Goal: Find specific page/section: Find specific page/section

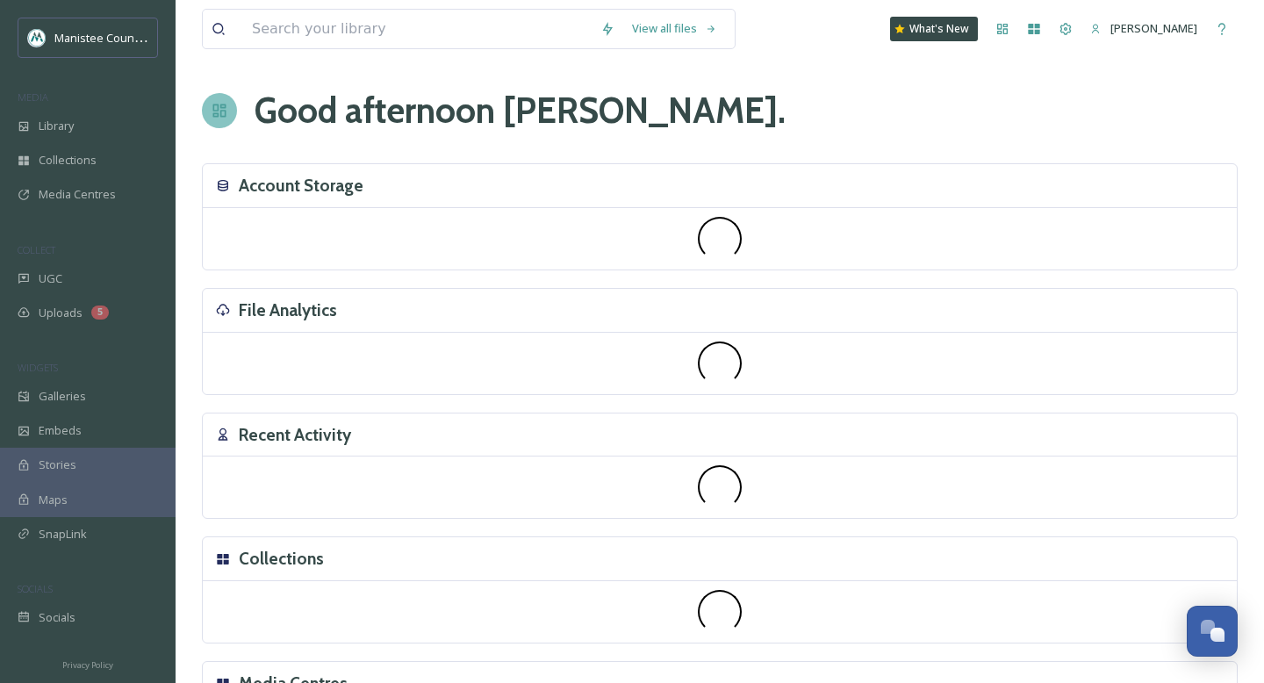
scroll to position [5189, 0]
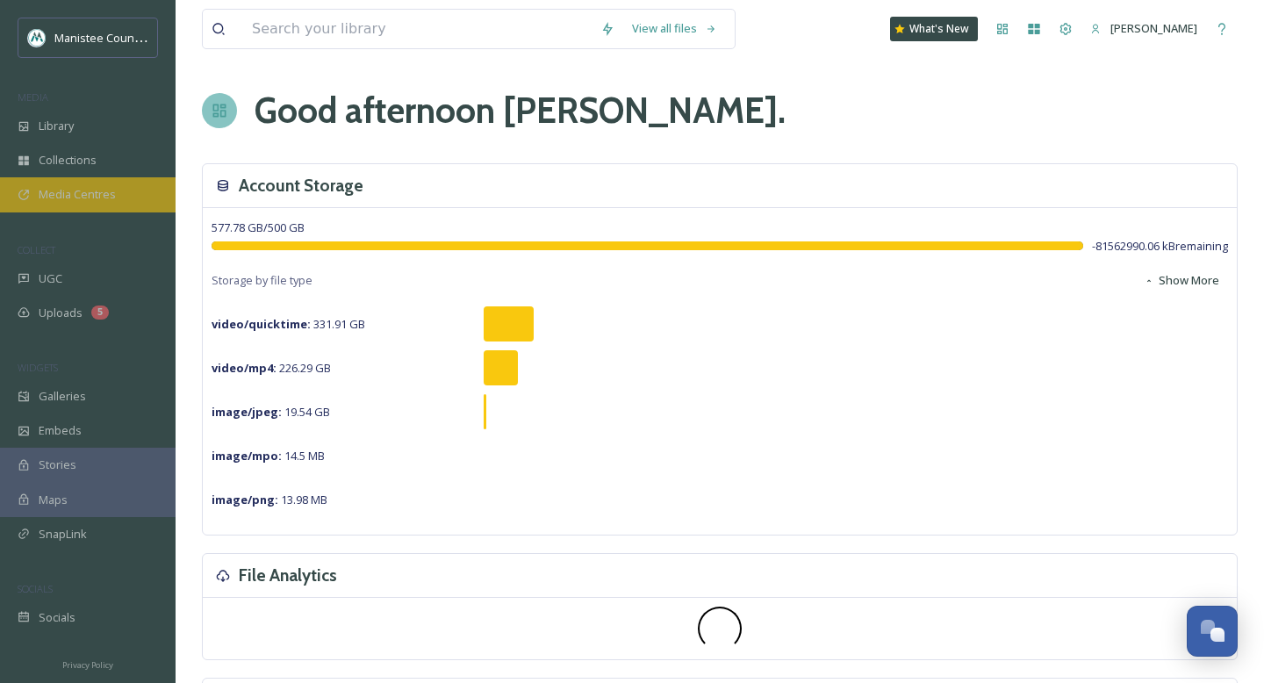
click at [106, 193] on span "Media Centres" at bounding box center [77, 194] width 77 height 17
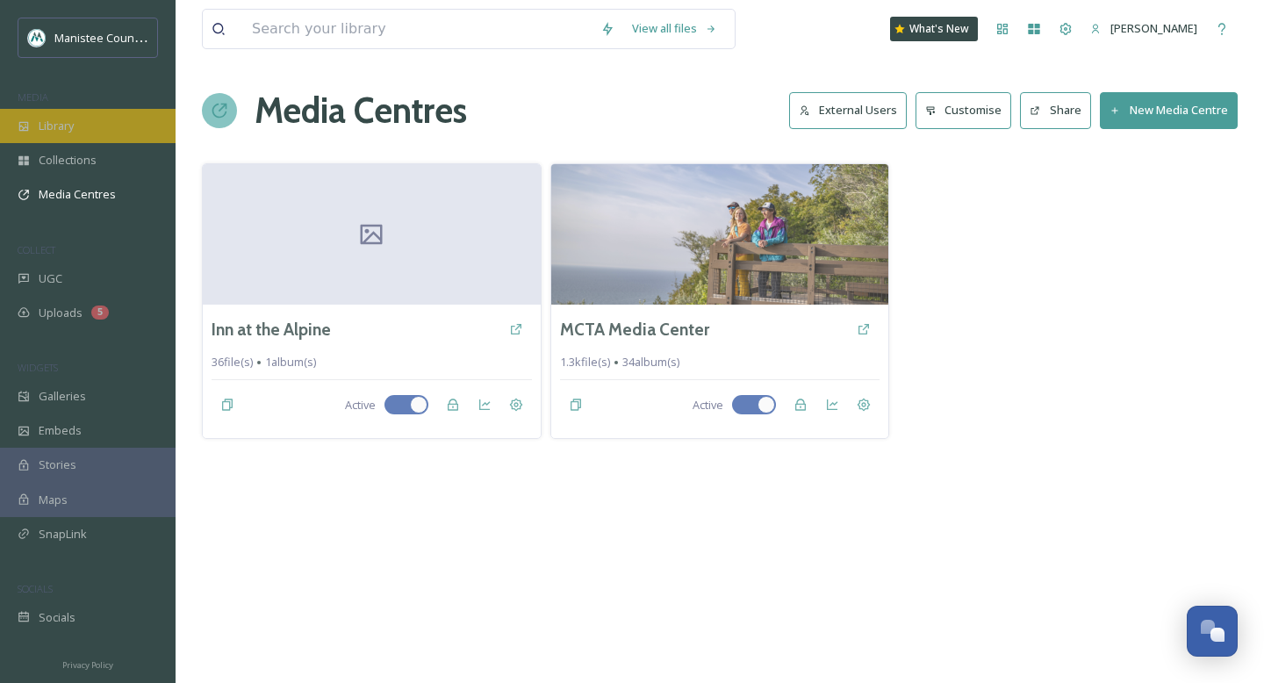
click at [93, 125] on div "Library" at bounding box center [88, 126] width 176 height 34
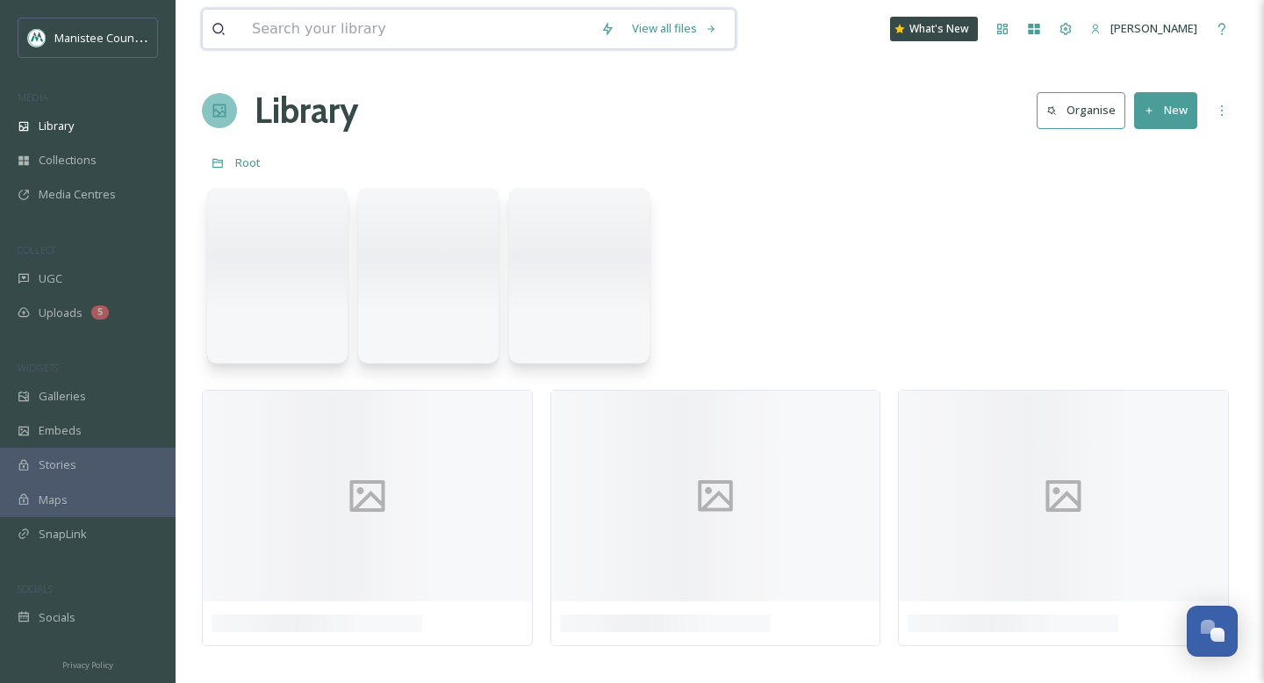
click at [360, 32] on input at bounding box center [417, 29] width 349 height 39
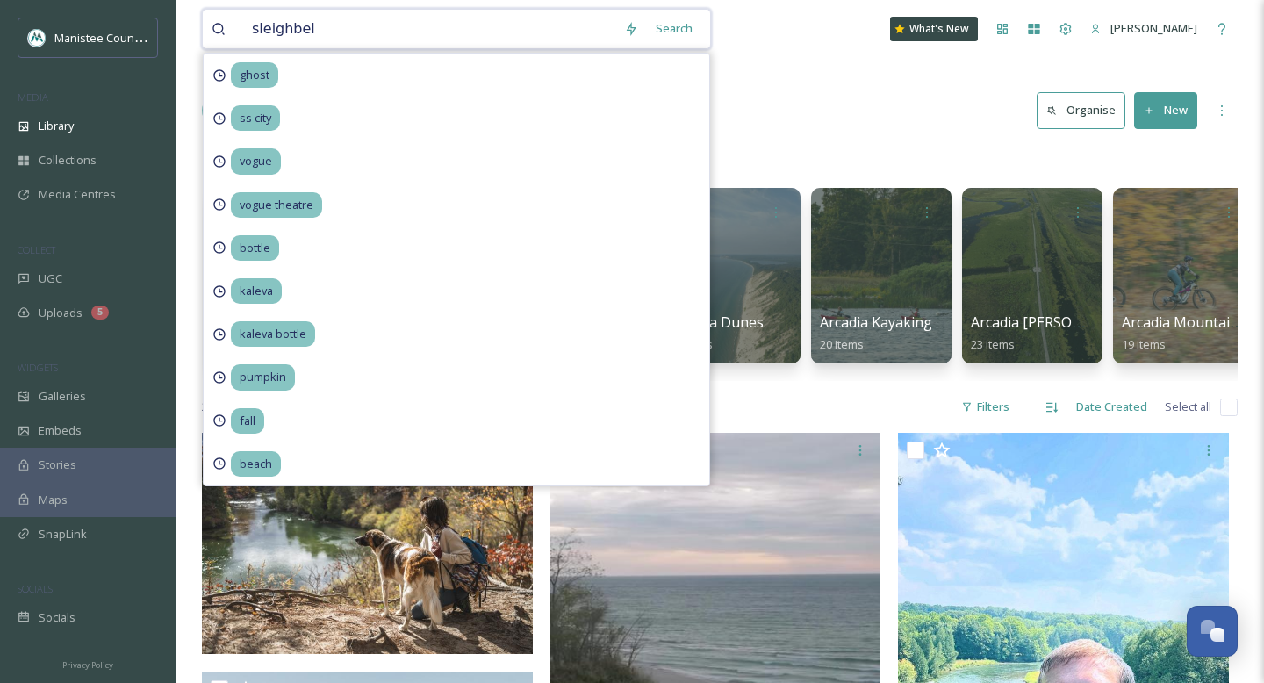
type input "sleighbell"
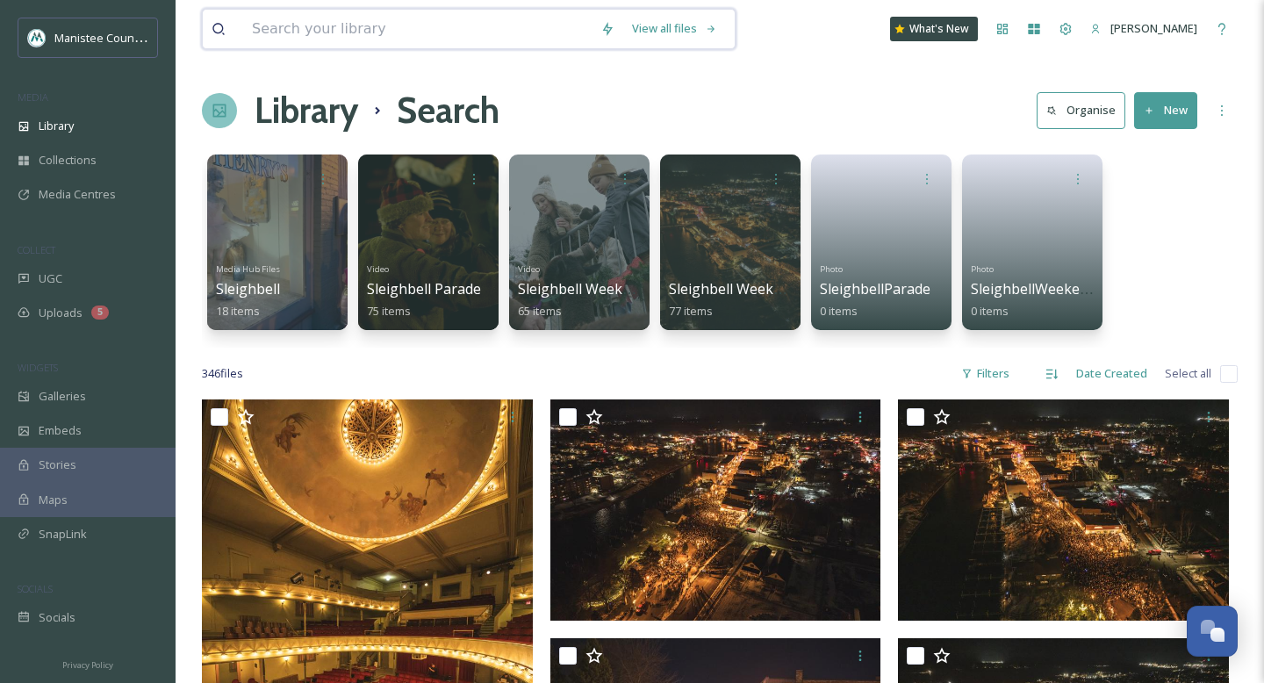
click at [344, 29] on input at bounding box center [417, 29] width 349 height 39
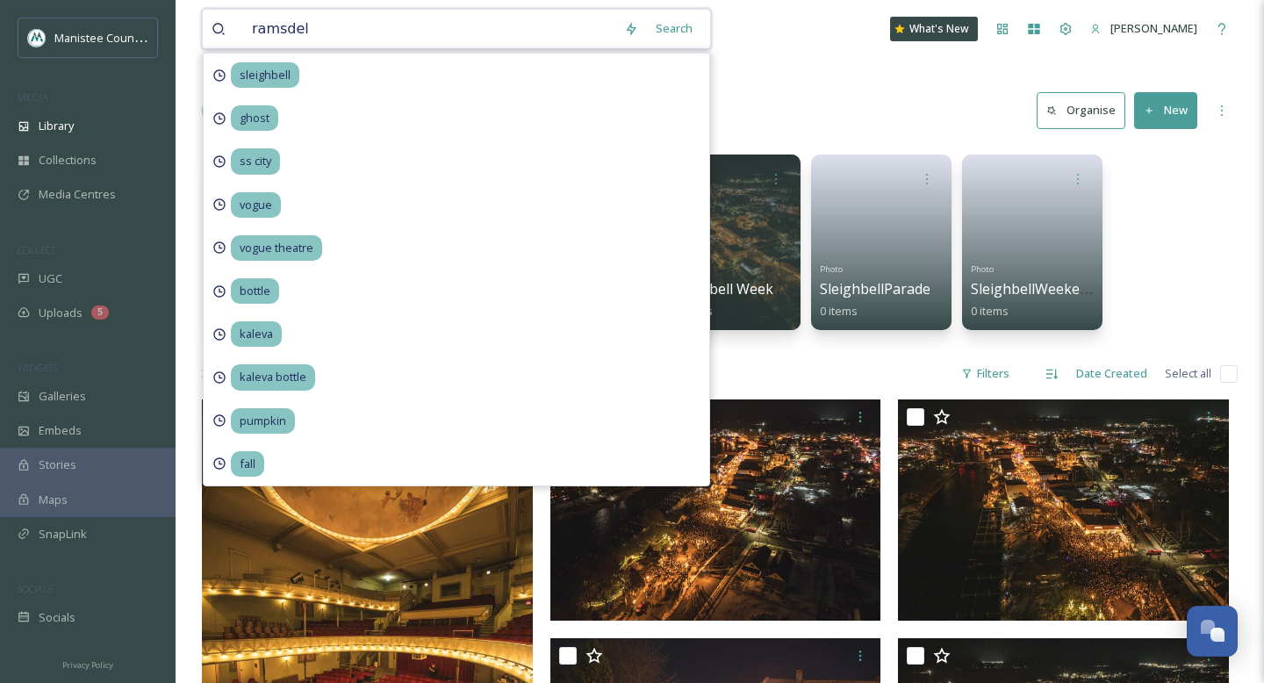
type input "[PERSON_NAME]"
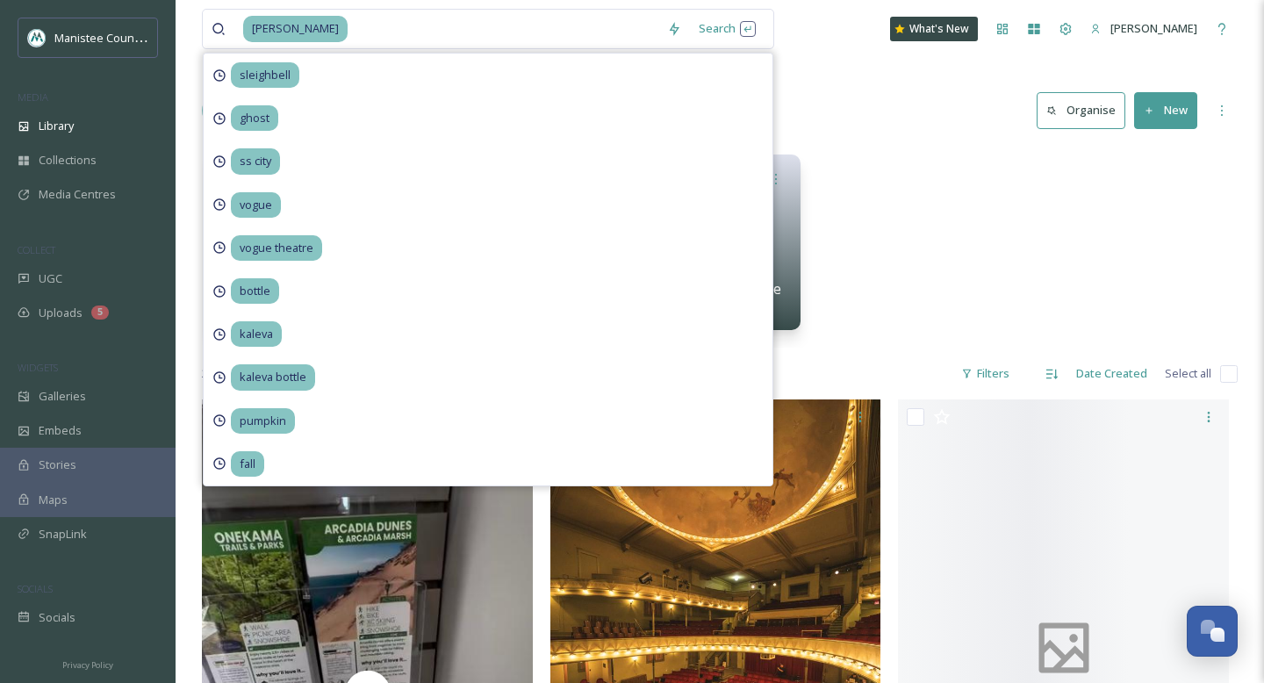
click at [845, 233] on div "[PERSON_NAME] 15 items Video [PERSON_NAME] 25 items Media Hub Files [PERSON_NAM…" at bounding box center [720, 247] width 1036 height 202
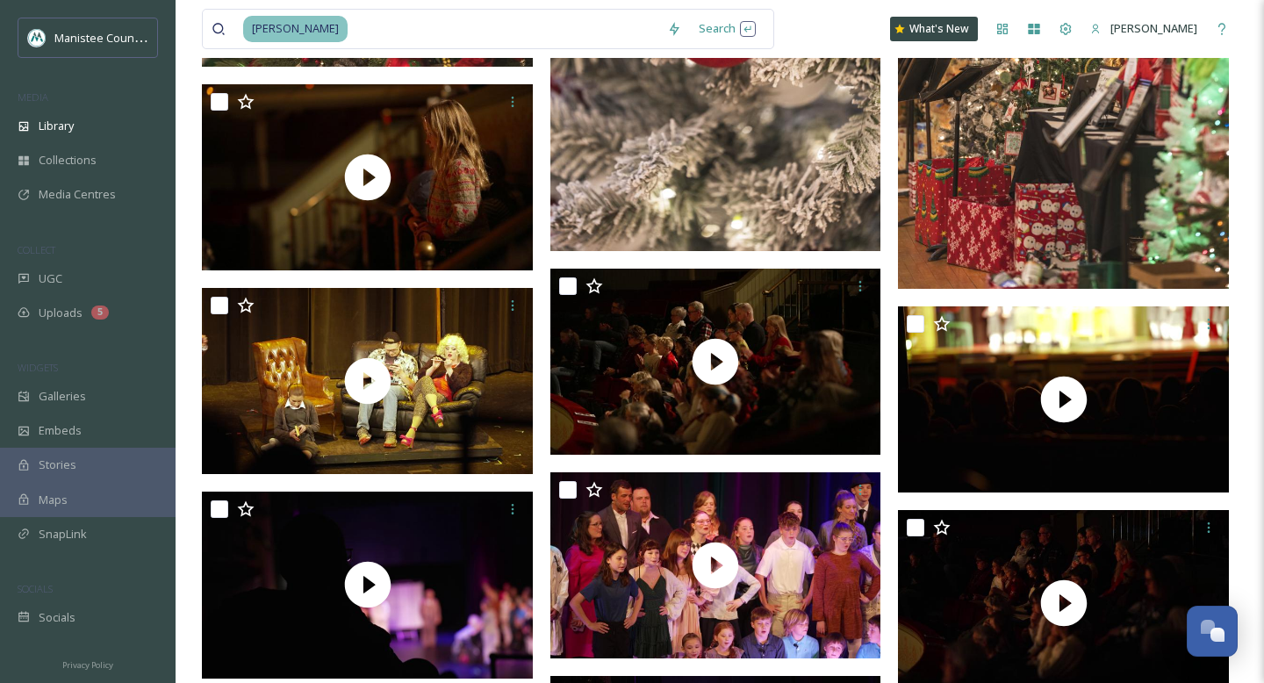
scroll to position [2667, 0]
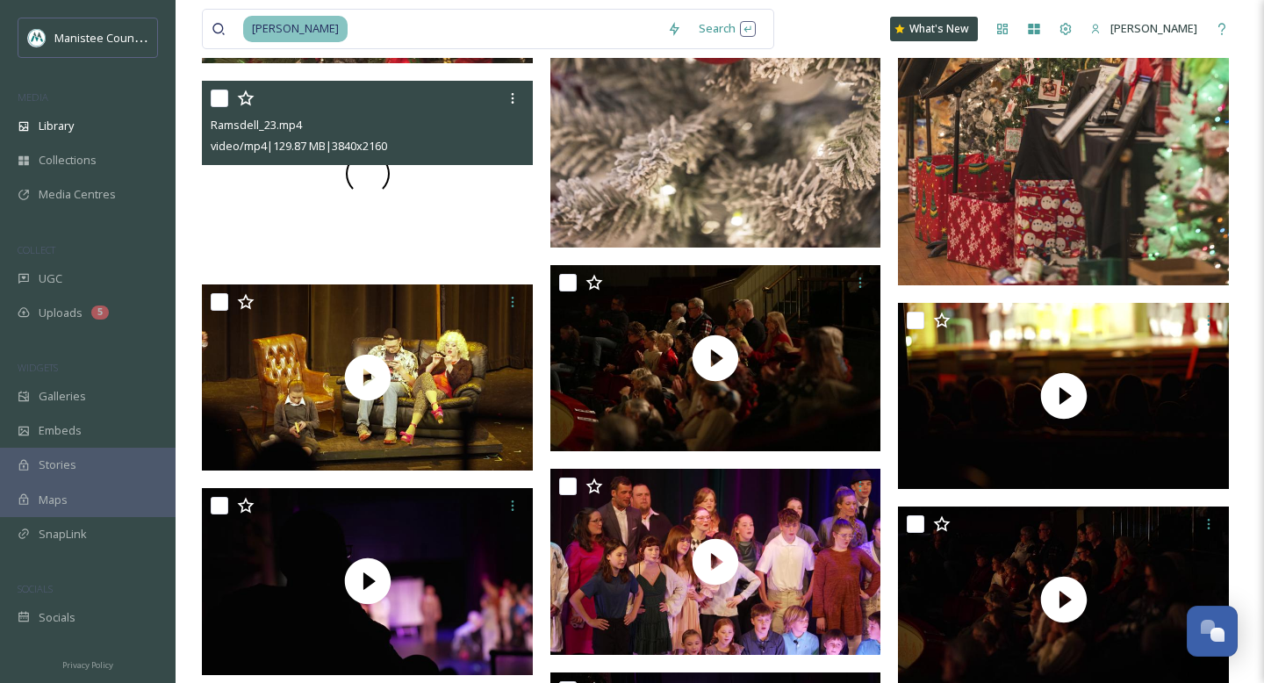
click at [384, 191] on div at bounding box center [367, 174] width 331 height 186
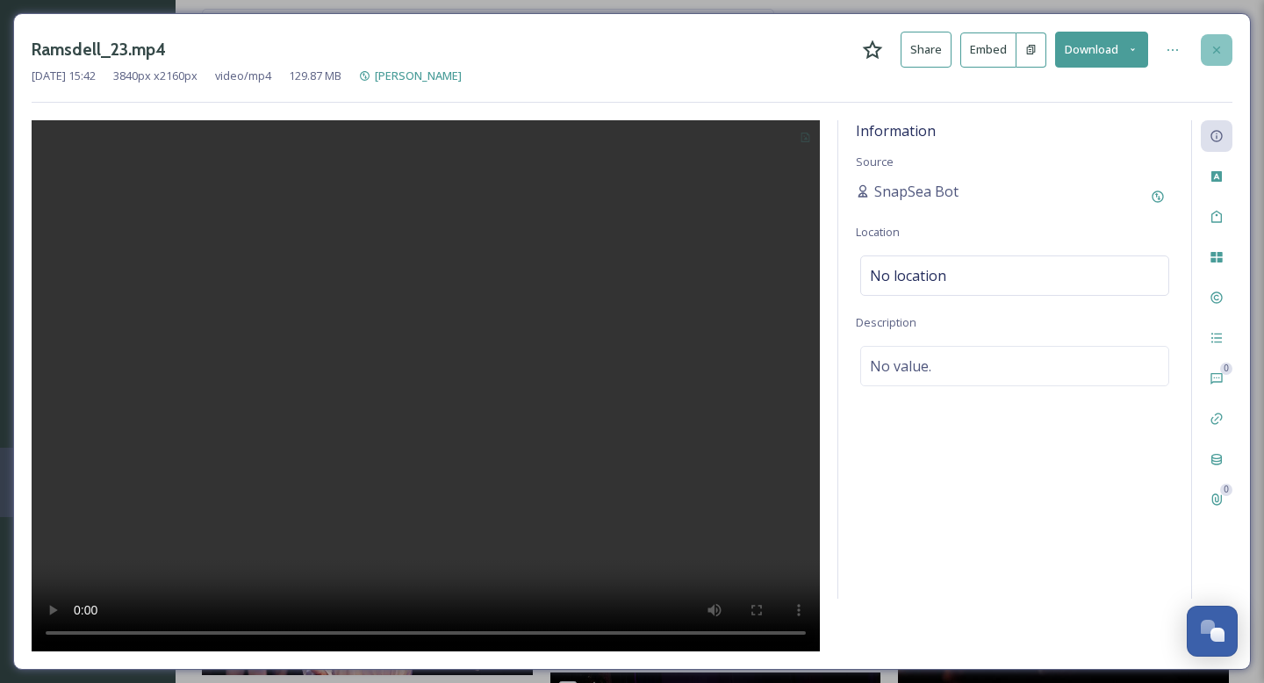
click at [1219, 40] on div at bounding box center [1217, 50] width 32 height 32
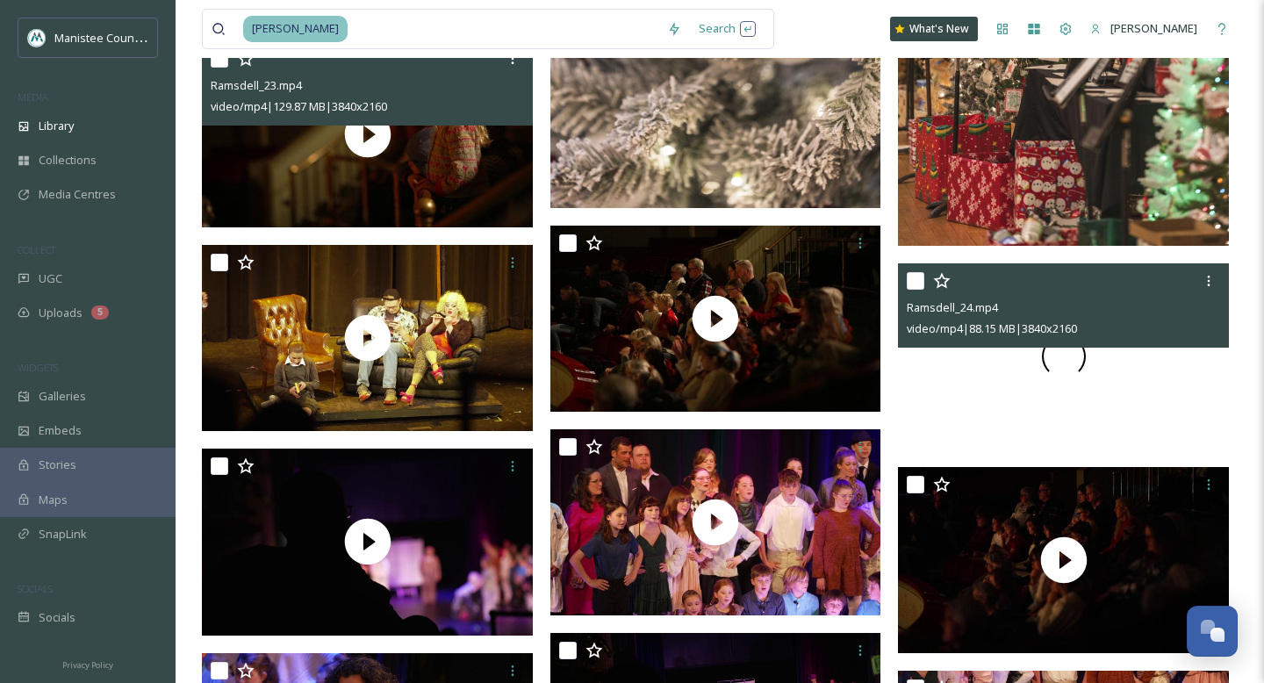
scroll to position [2724, 0]
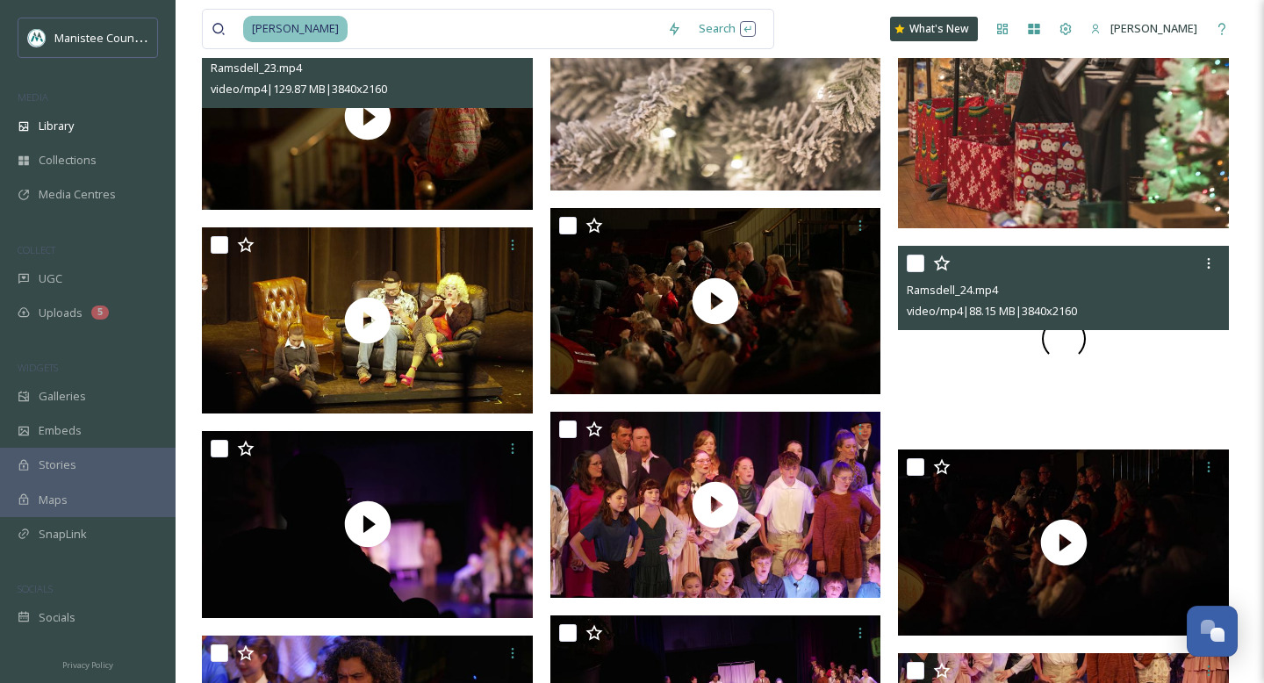
click at [1087, 357] on div at bounding box center [1063, 339] width 331 height 186
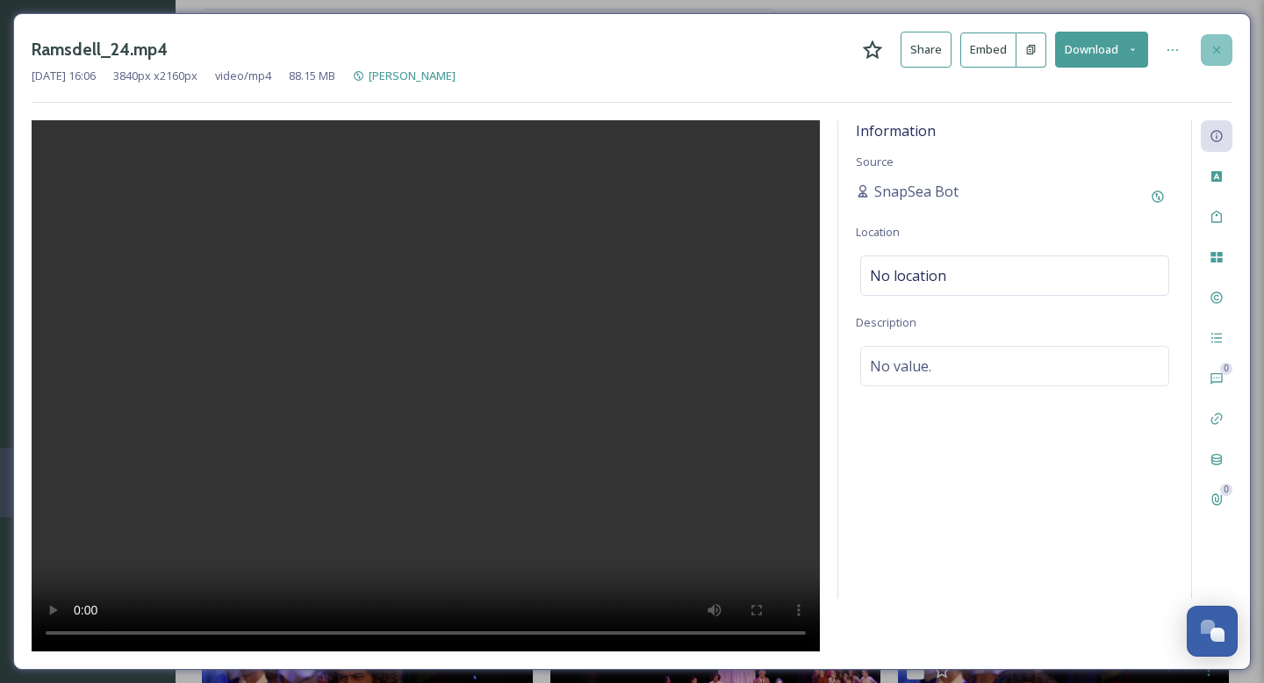
click at [1223, 46] on icon at bounding box center [1217, 50] width 14 height 14
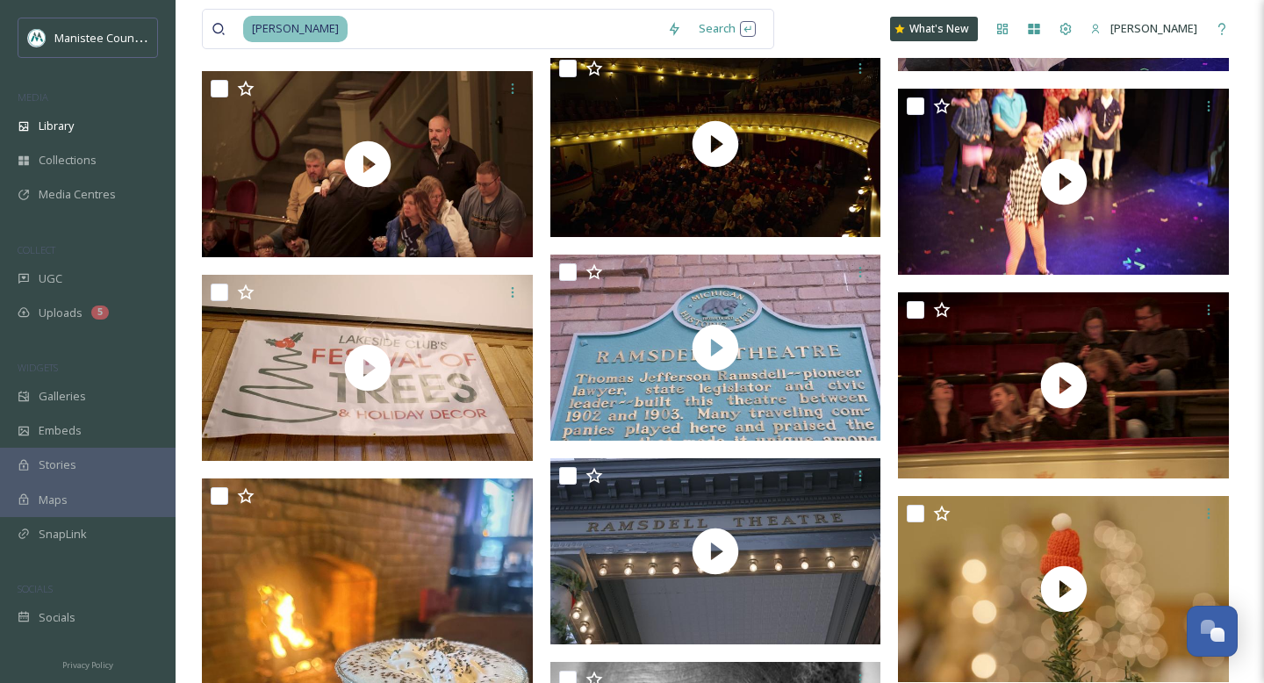
scroll to position [3904, 0]
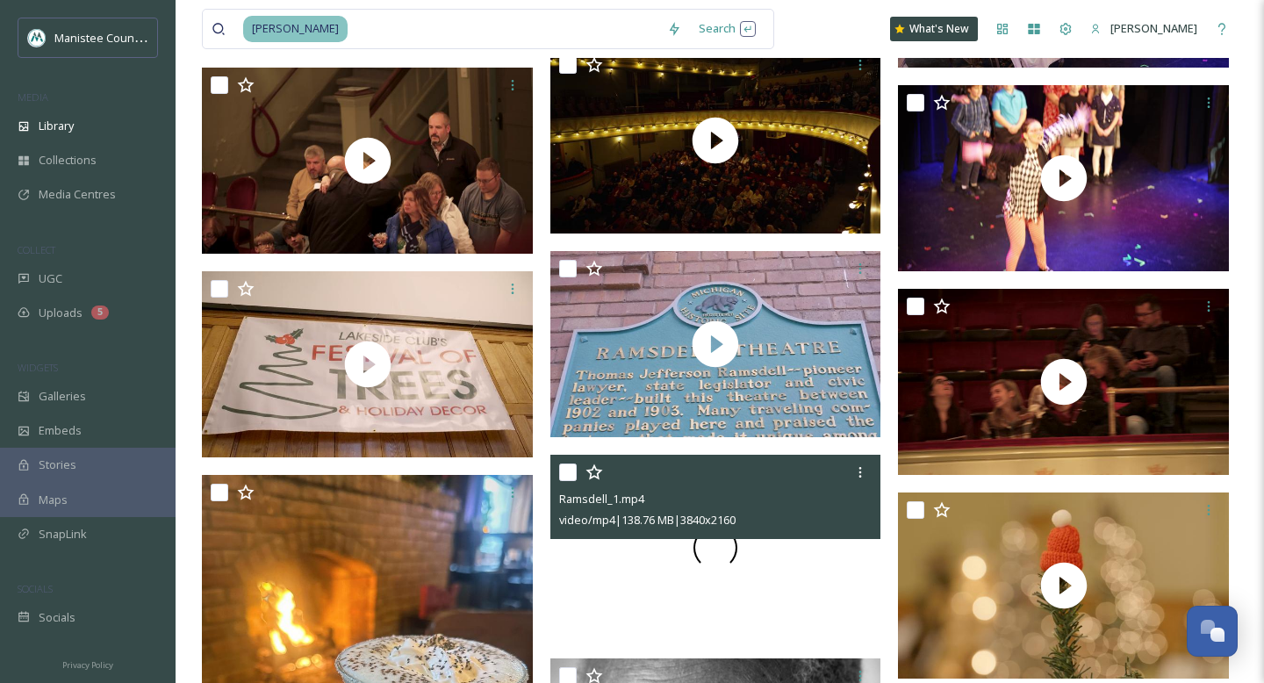
click at [738, 561] on div at bounding box center [716, 548] width 331 height 186
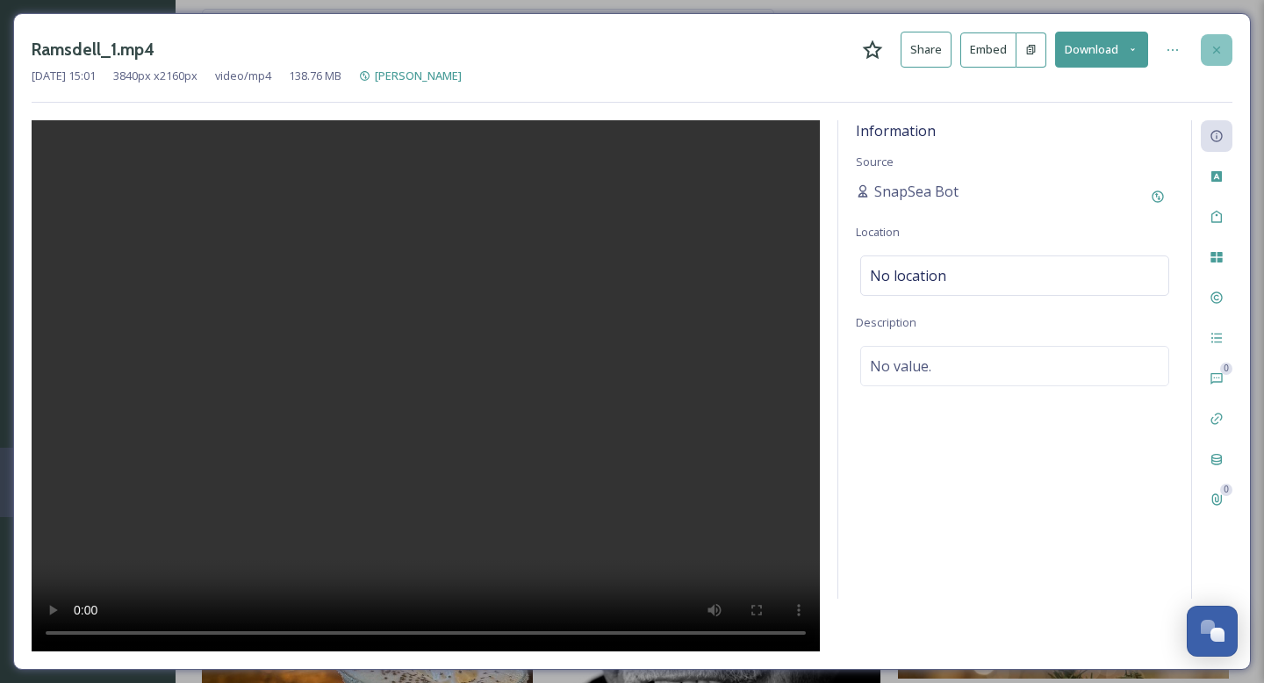
click at [1222, 51] on icon at bounding box center [1217, 50] width 14 height 14
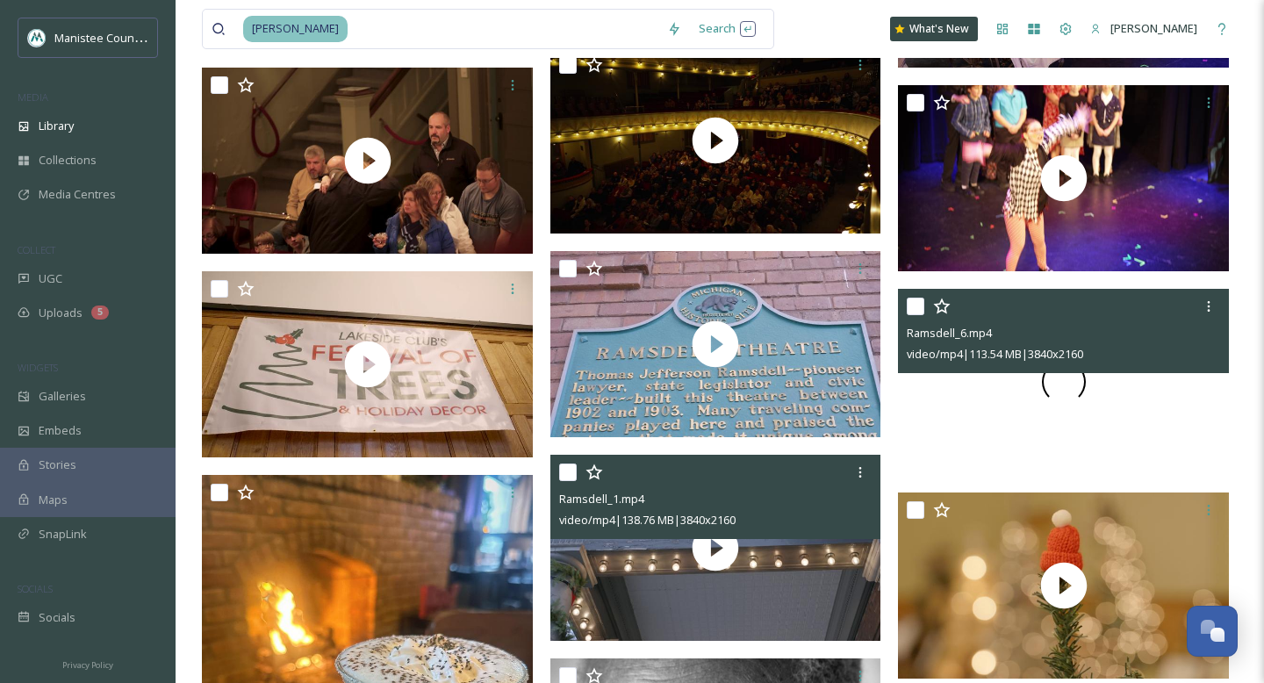
click at [1086, 401] on div at bounding box center [1063, 382] width 331 height 186
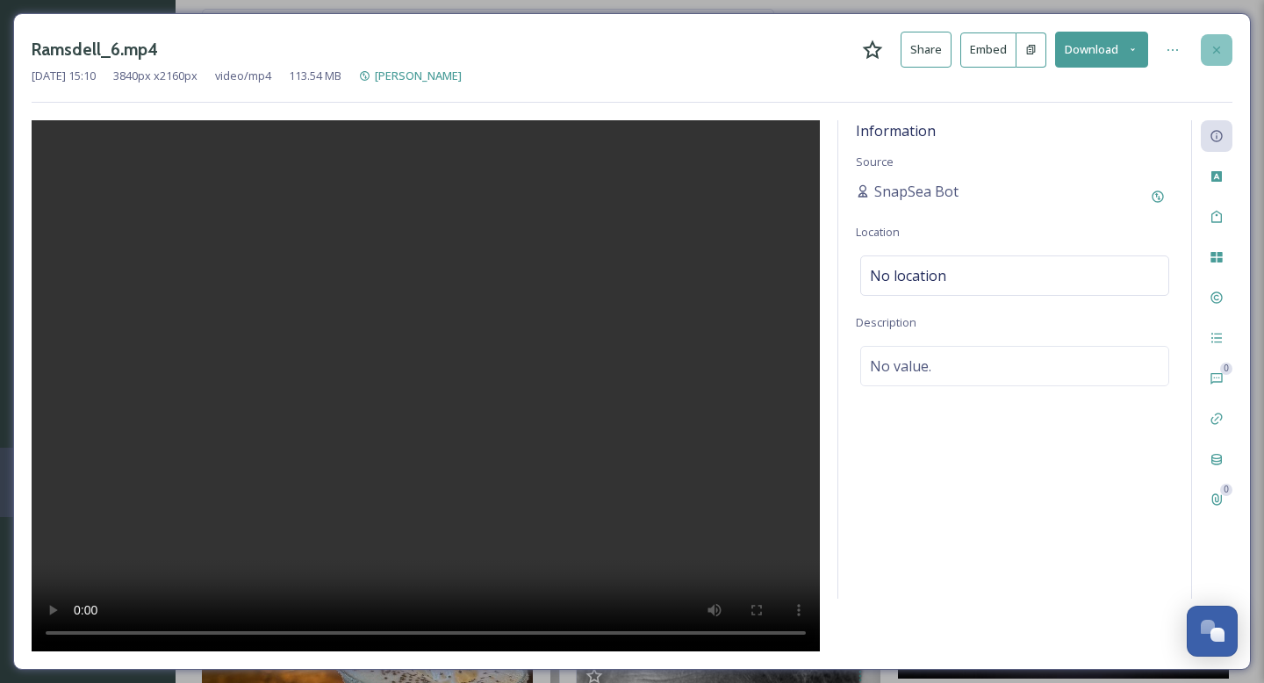
click at [1215, 60] on div at bounding box center [1217, 50] width 32 height 32
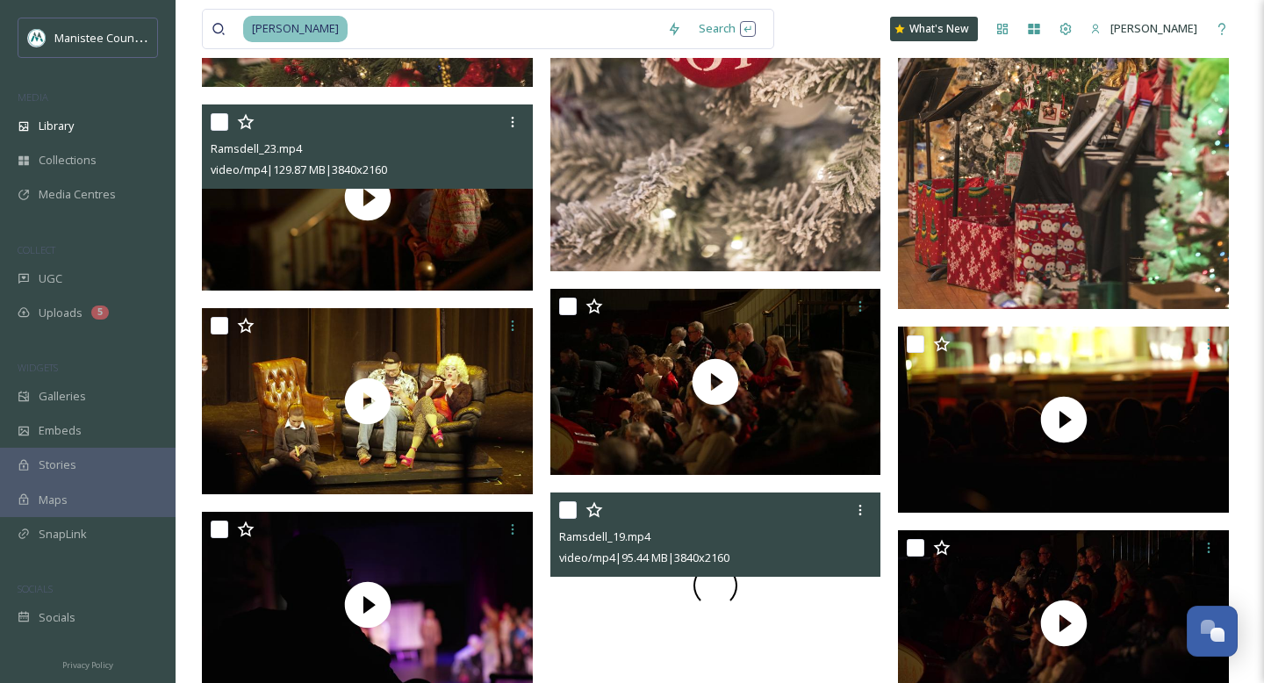
scroll to position [2638, 0]
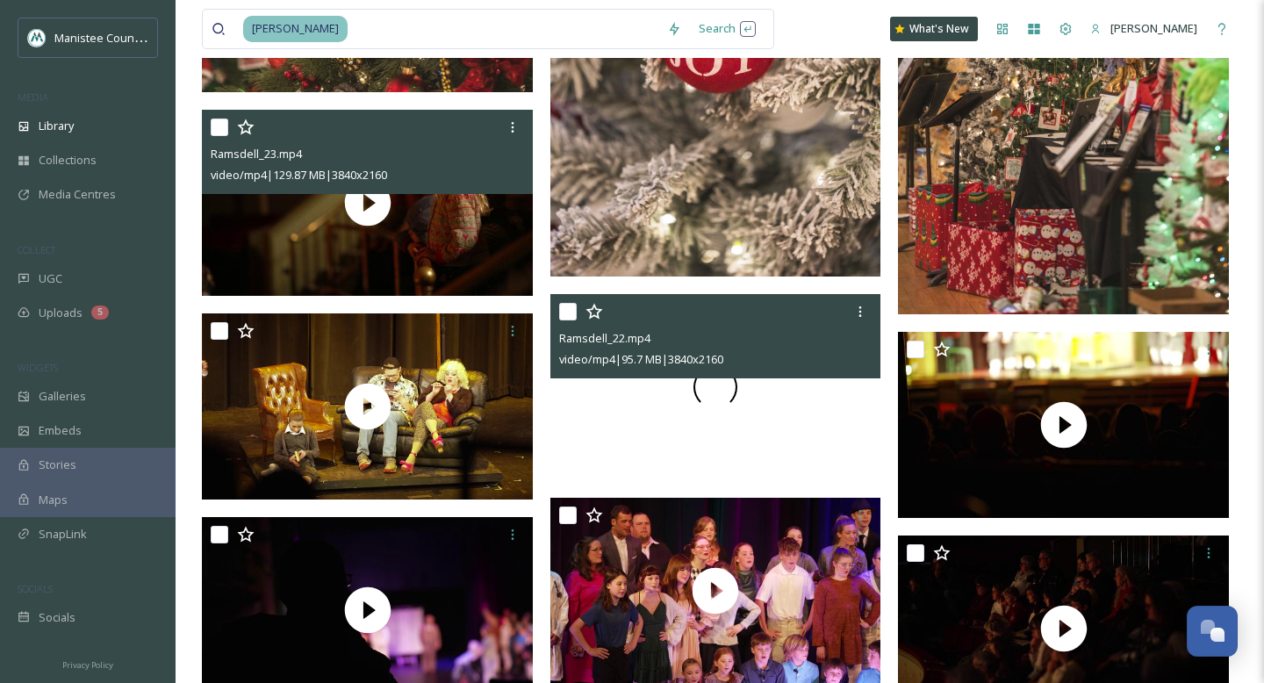
click at [759, 455] on div at bounding box center [716, 387] width 331 height 186
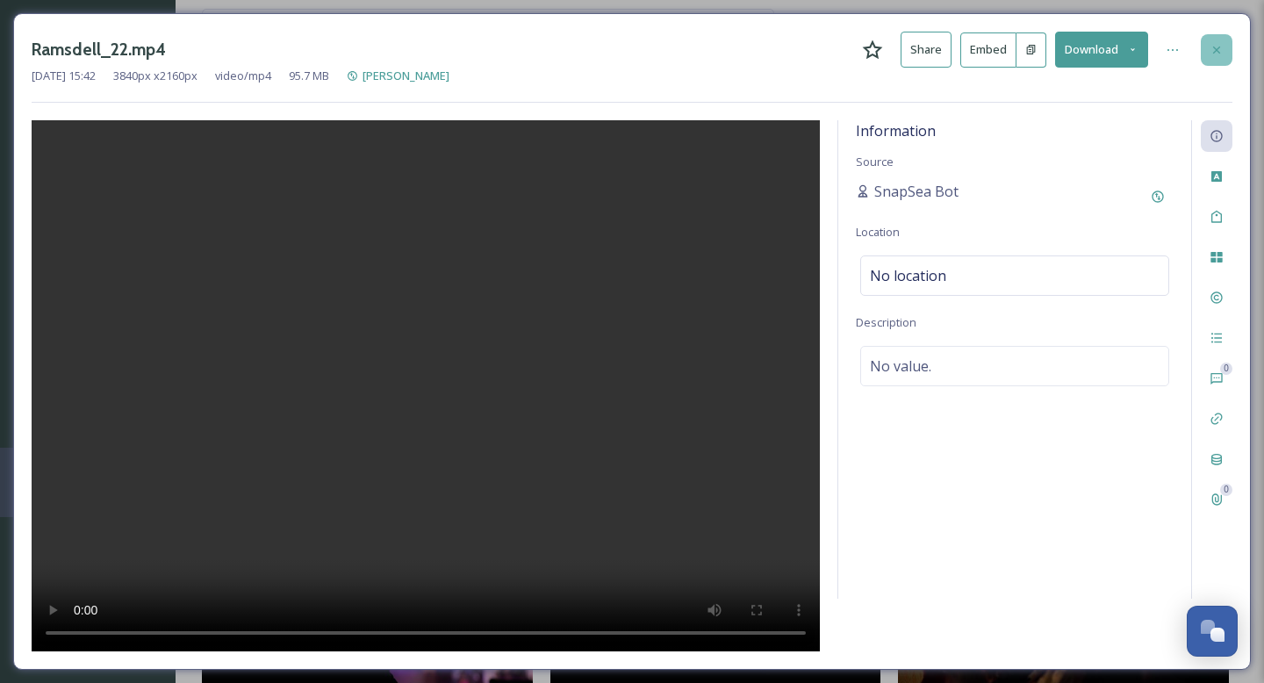
click at [1211, 57] on div at bounding box center [1217, 50] width 32 height 32
